Goal: Ask a question: Seek information or help from site administrators or community

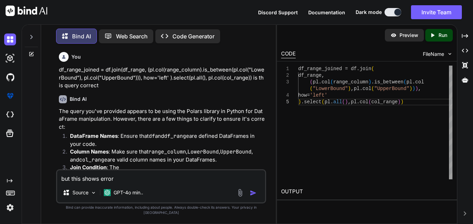
scroll to position [1070, 0]
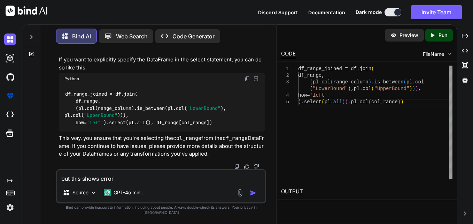
click at [179, 182] on textarea "but this shows error" at bounding box center [161, 176] width 208 height 13
type textarea "but this shows error"
type textarea "x"
type textarea "but this shows erro"
type textarea "x"
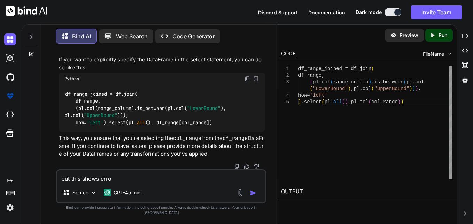
type textarea "but this shows err"
type textarea "x"
type textarea "but this shows er"
type textarea "x"
type textarea "but this shows e"
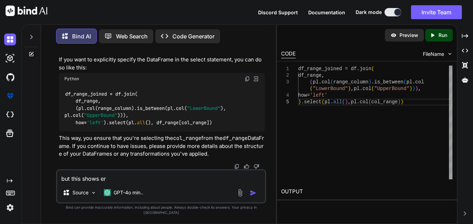
type textarea "x"
type textarea "but this shows"
type textarea "x"
type textarea "but this shows"
type textarea "x"
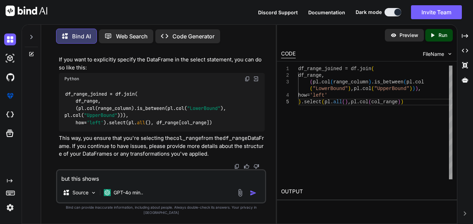
type textarea "but this show"
type textarea "x"
type textarea "but this sho"
type textarea "x"
type textarea "but this sh"
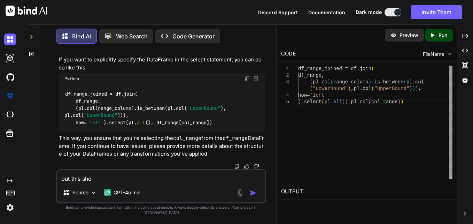
type textarea "x"
type textarea "but this s"
type textarea "x"
type textarea "but this"
type textarea "x"
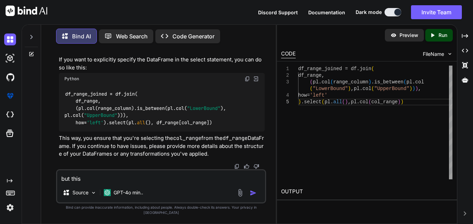
type textarea "but this"
type textarea "x"
type textarea "but thi"
type textarea "x"
type textarea "but th"
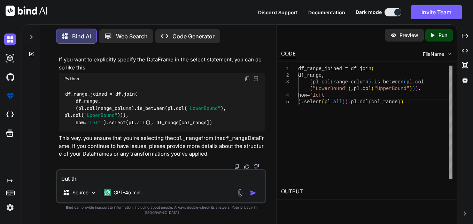
type textarea "x"
type textarea "but t"
type textarea "x"
type textarea "but"
type textarea "x"
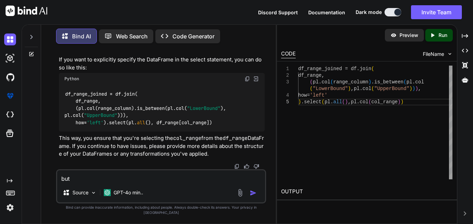
type textarea "but"
type textarea "x"
type textarea "bu"
type textarea "x"
type textarea "b"
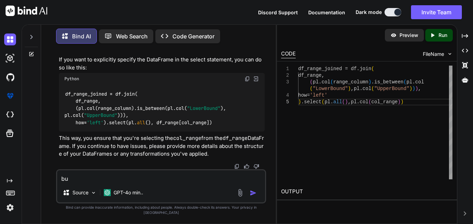
type textarea "x"
type textarea "SELECT CAST( CONCAT( <year>, '-', CASE WHEN <month> = 'January' THEN '01' WHEN …"
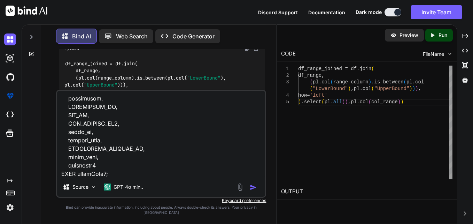
type textarea "x"
type textarea "SELECT CAST( CONCAT( <year>, '-', CASE WHEN <month> = 'January' THEN '01' WHEN …"
type textarea "x"
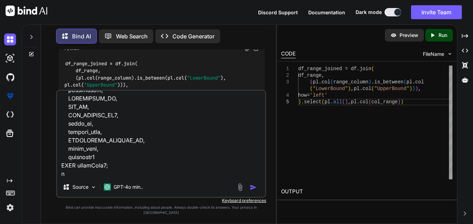
type textarea "SELECT CAST( CONCAT( <year>, '-', CASE WHEN <month> = 'January' THEN '01' WHEN …"
type textarea "x"
type textarea "SELECT CAST( CONCAT( <year>, '-', CASE WHEN <month> = 'January' THEN '01' WHEN …"
type textarea "x"
type textarea "SELECT CAST( CONCAT( <year>, '-', CASE WHEN <month> = 'January' THEN '01' WHEN …"
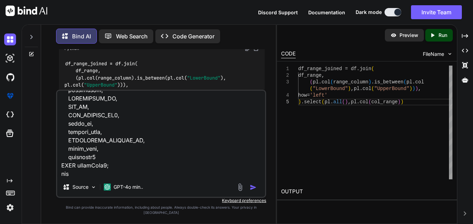
type textarea "x"
type textarea "SELECT CAST( CONCAT( <year>, '-', CASE WHEN <month> = 'January' THEN '01' WHEN …"
type textarea "x"
type textarea "SELECT CAST( CONCAT( <year>, '-', CASE WHEN <month> = 'January' THEN '01' WHEN …"
type textarea "x"
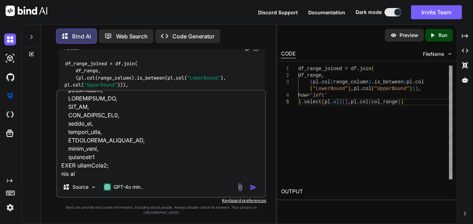
type textarea "SELECT CAST( CONCAT( <year>, '-', CASE WHEN <month> = 'January' THEN '01' WHEN …"
type textarea "x"
click at [375, 172] on div "df_range_joined = df.join ( df_range , ( pl.col ( range_column ) .is_between ( …" at bounding box center [375, 122] width 154 height 114
click at [139, 175] on textarea at bounding box center [161, 134] width 208 height 86
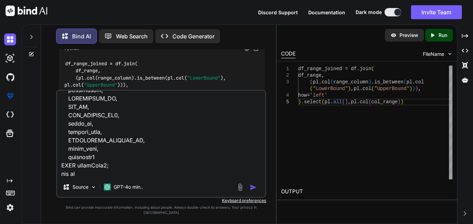
click at [139, 175] on textarea at bounding box center [161, 134] width 208 height 86
type textarea "SELECT CAST( CONCAT( <year>, '-', CASE WHEN <month> = 'January' THEN '01' WHEN …"
type textarea "x"
type textarea "SELECT CAST( CONCAT( <year>, '-', CASE WHEN <month> = 'January' THEN '01' WHEN …"
type textarea "x"
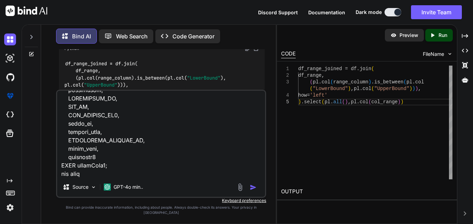
type textarea "SELECT CAST( CONCAT( <year>, '-', CASE WHEN <month> = 'January' THEN '01' WHEN …"
type textarea "x"
type textarea "SELECT CAST( CONCAT( <year>, '-', CASE WHEN <month> = 'January' THEN '01' WHEN …"
type textarea "x"
type textarea "SELECT CAST( CONCAT( <year>, '-', CASE WHEN <month> = 'January' THEN '01' WHEN …"
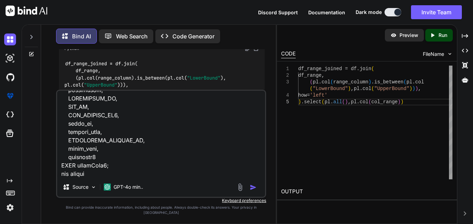
type textarea "x"
type textarea "SELECT CAST( CONCAT( <year>, '-', CASE WHEN <month> = 'January' THEN '01' WHEN …"
type textarea "x"
type textarea "SELECT CAST( CONCAT( <year>, '-', CASE WHEN <month> = 'January' THEN '01' WHEN …"
type textarea "x"
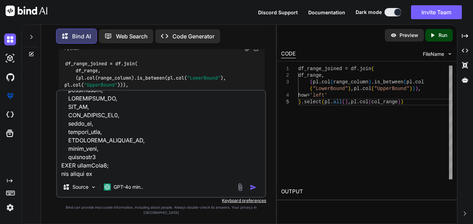
type textarea "SELECT CAST( CONCAT( <year>, '-', CASE WHEN <month> = 'January' THEN '01' WHEN …"
type textarea "x"
type textarea "SELECT CAST( CONCAT( <year>, '-', CASE WHEN <month> = 'January' THEN '01' WHEN …"
type textarea "x"
type textarea "SELECT CAST( CONCAT( <year>, '-', CASE WHEN <month> = 'January' THEN '01' WHEN …"
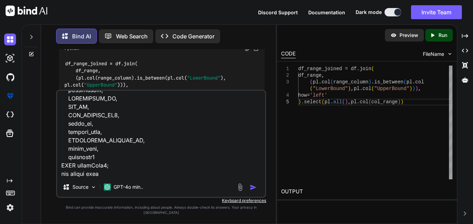
type textarea "x"
type textarea "SELECT CAST( CONCAT( <year>, '-', CASE WHEN <month> = 'January' THEN '01' WHEN …"
type textarea "x"
paste textarea "polars.exceptions.SchemaFieldNotFoundError: March"
type textarea "SELECT CAST( CONCAT( <year>, '-', CASE WHEN <month> = 'January' THEN '01' WHEN …"
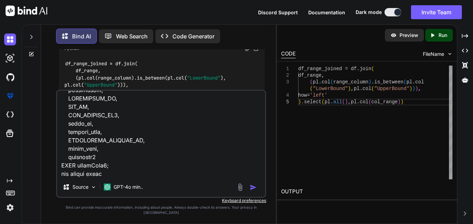
type textarea "x"
type textarea "SELECT CAST( CONCAT( <year>, '-', CASE WHEN <month> = 'January' THEN '01' WHEN …"
click at [255, 191] on img "button" at bounding box center [253, 187] width 7 height 7
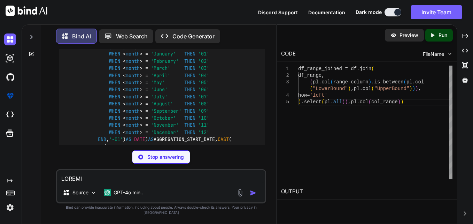
scroll to position [1413, 0]
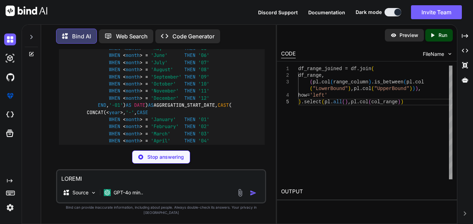
type textarea "x"
type textarea "commission, COMMISSION_ID, KPI_ID, KPI_PROFILE_ID2, agent_id, payment_type, COM…"
type textarea "x"
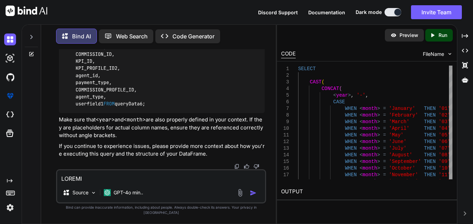
scroll to position [1792, 0]
click at [162, 182] on textarea at bounding box center [161, 176] width 208 height 13
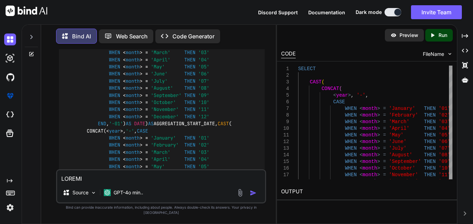
scroll to position [1471, 0]
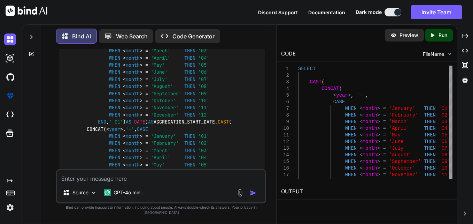
type textarea "w"
type textarea "x"
type textarea "wh"
type textarea "x"
type textarea "wha"
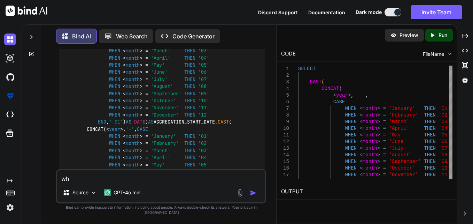
type textarea "x"
type textarea "what"
type textarea "x"
type textarea "what"
type textarea "x"
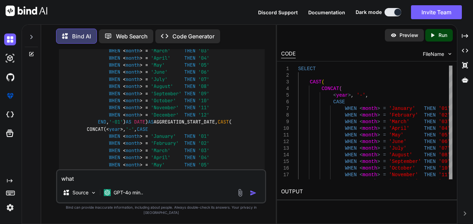
type textarea "what c"
type textarea "x"
type textarea "what ch"
type textarea "x"
type textarea "what cha"
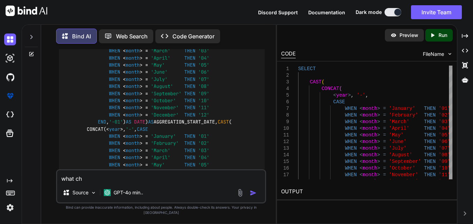
type textarea "x"
type textarea "what [PERSON_NAME]"
type textarea "x"
type textarea "what [PERSON_NAME]"
type textarea "x"
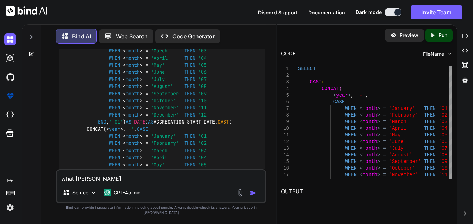
type textarea "what change"
type textarea "x"
type textarea "what changes"
type textarea "x"
type textarea "what changes"
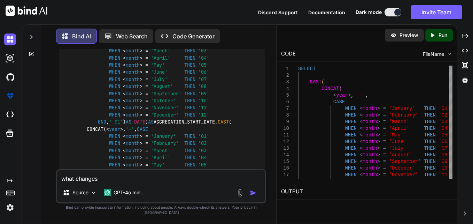
type textarea "x"
type textarea "what changes y"
type textarea "x"
type textarea "what changes yo"
type textarea "x"
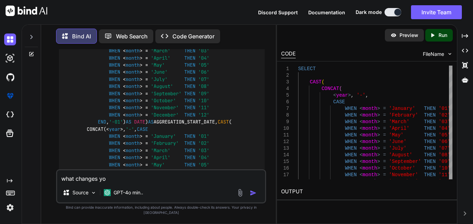
type textarea "what changes you"
type textarea "x"
type textarea "what changes you"
type textarea "x"
type textarea "what changes you m"
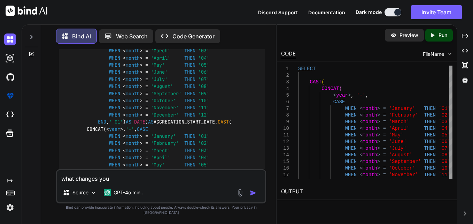
type textarea "x"
type textarea "what changes you ma"
type textarea "x"
type textarea "what changes you mad"
type textarea "x"
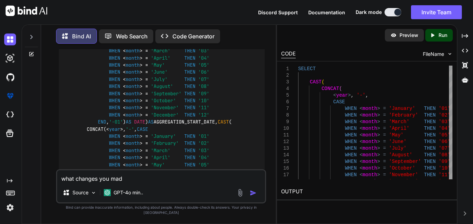
type textarea "what changes you made"
type textarea "x"
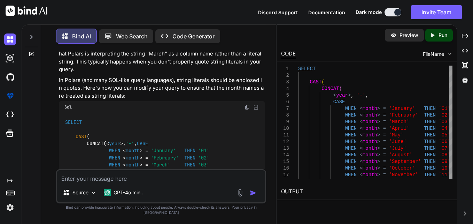
scroll to position [1354, 0]
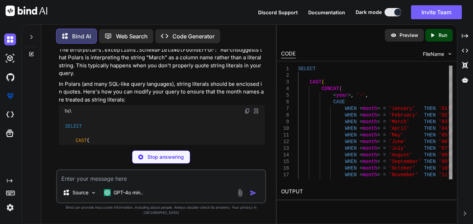
type textarea "x"
type textarea "CASE WHEN <month> = 'January' THEN '01' WHEN <month> = 'February' THEN '02' WHE…"
type textarea "x"
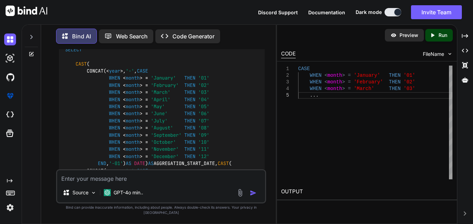
scroll to position [1430, 0]
click at [245, 37] on img at bounding box center [247, 34] width 6 height 6
click at [233, 182] on textarea at bounding box center [161, 176] width 208 height 13
type textarea "w"
type textarea "x"
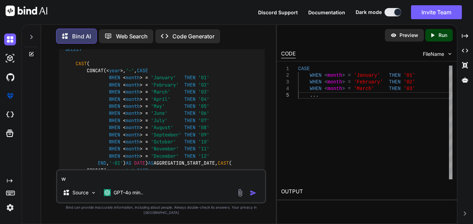
type textarea "wh"
type textarea "x"
type textarea "why"
type textarea "x"
type textarea "why"
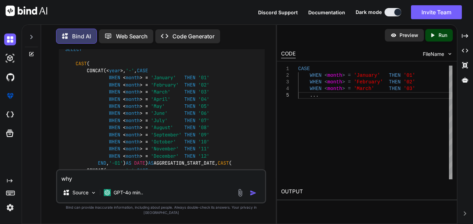
type textarea "x"
type textarea "why t"
type textarea "x"
type textarea "why th"
type textarea "x"
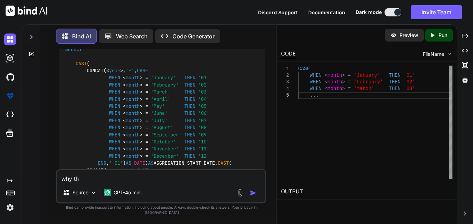
type textarea "why thi"
type textarea "x"
type textarea "why this"
type textarea "x"
type textarea "why this"
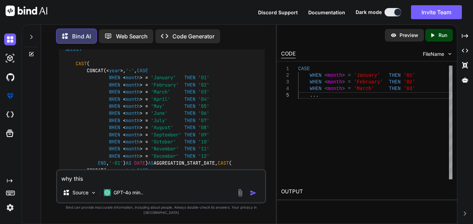
type textarea "x"
type textarea "why this s"
type textarea "x"
type textarea "why this sh"
type textarea "x"
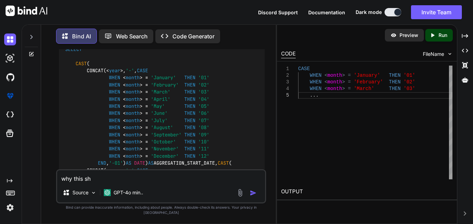
type textarea "why this sho"
type textarea "x"
type textarea "why this show"
type textarea "x"
type textarea "why this show"
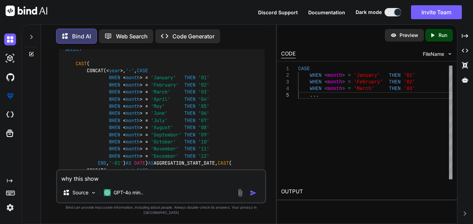
type textarea "x"
type textarea "why this show b"
type textarea "x"
type textarea "why this show be"
type textarea "x"
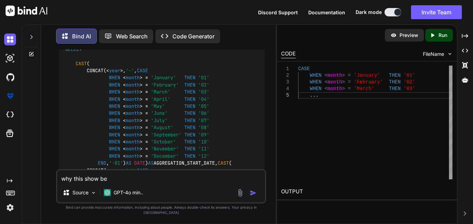
type textarea "why this show bel"
type textarea "x"
type textarea "why this show belo"
type textarea "x"
type textarea "why this show below"
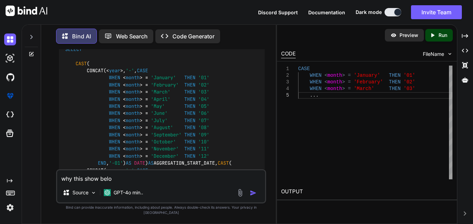
type textarea "x"
type textarea "why this show below"
type textarea "x"
type textarea "why this show below e"
type textarea "x"
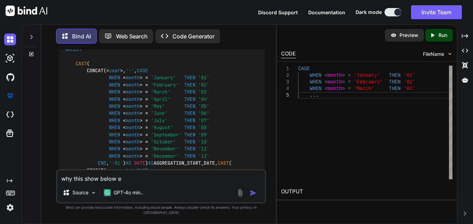
type textarea "why this show below er"
type textarea "x"
type textarea "why this show below err"
type textarea "x"
type textarea "why this show below erro"
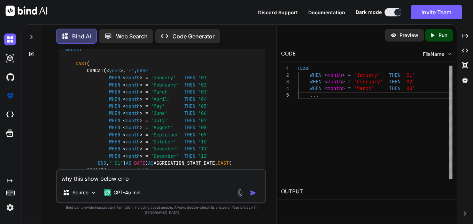
type textarea "x"
type textarea "why this show below error"
type textarea "x"
type textarea "why this show below error"
type textarea "x"
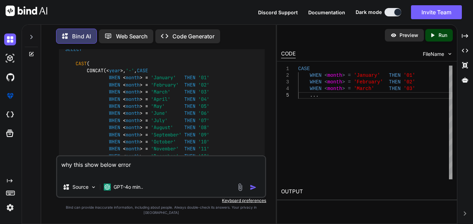
paste textarea "payload=urlencode({"grant_type":"client_credentials","client_id":"tcshobs-admin…"
type textarea "why this show below error payload=urlencode({"grant_type":"client_credentials",…"
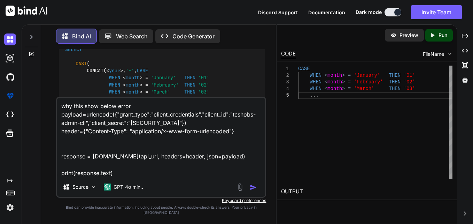
type textarea "x"
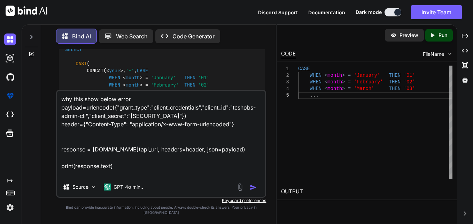
click at [173, 177] on textarea "why this show below error payload=urlencode({"grant_type":"client_credentials",…" at bounding box center [161, 134] width 208 height 86
paste textarea "{"error":"invalid_request","error_description":"Missing form parameter: grant_t…"
type textarea "why this show below error payload=urlencode({"grant_type":"client_credentials",…"
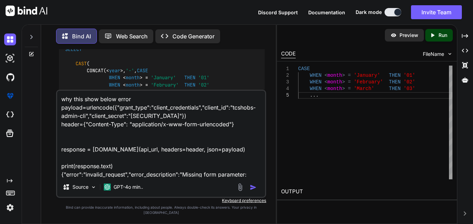
scroll to position [9, 0]
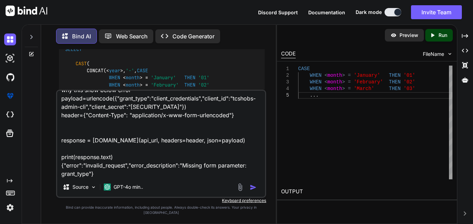
type textarea "x"
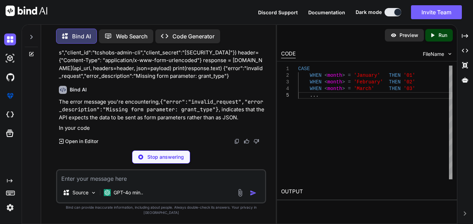
scroll to position [2306, 0]
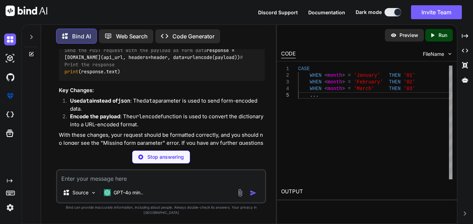
type textarea "x"
type textarea "# Set the headers header = {"Content-Type": "application/x-www-form-urlencoded"…"
type textarea "x"
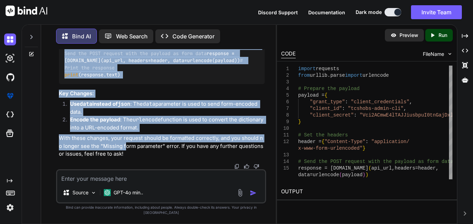
scroll to position [2525, 0]
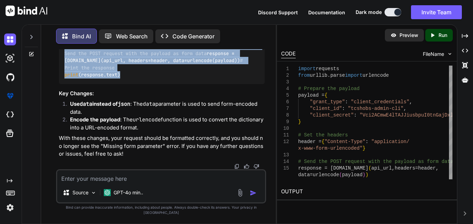
drag, startPoint x: 64, startPoint y: 58, endPoint x: 129, endPoint y: 96, distance: 74.8
click at [129, 84] on div "import requests from urllib.parse import urlencode # Prepare the payload payloa…" at bounding box center [162, 46] width 206 height 75
copy code "payload = { "grant_type" : "client_credentials" , "client_id" : "tcshobs-admin-…"
click at [192, 84] on div "import requests from urllib.parse import urlencode # Prepare the payload payloa…" at bounding box center [162, 46] width 206 height 75
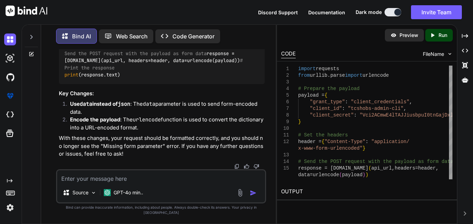
scroll to position [2435, 0]
